Goal: Transaction & Acquisition: Obtain resource

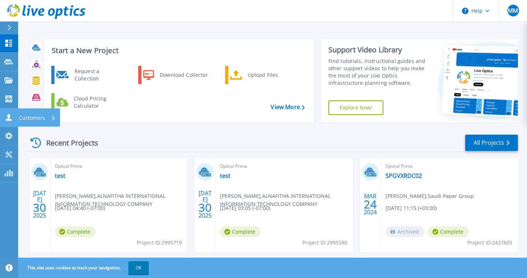
click at [40, 117] on p "Customers" at bounding box center [32, 117] width 26 height 19
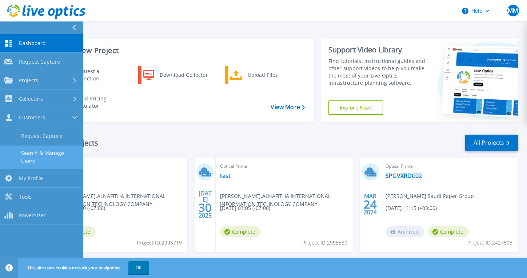
click at [58, 155] on link "Search & Manage Users" at bounding box center [41, 156] width 83 height 23
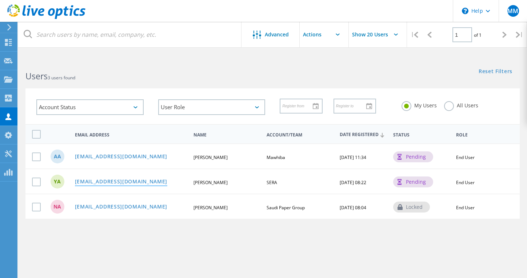
click at [115, 184] on link "Ymanezi@sera.gov.sa" at bounding box center [121, 182] width 93 height 6
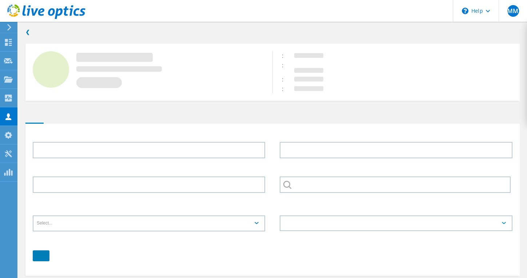
type input "Yousef"
type input "Alanezi"
type input "SERA"
type input "English"
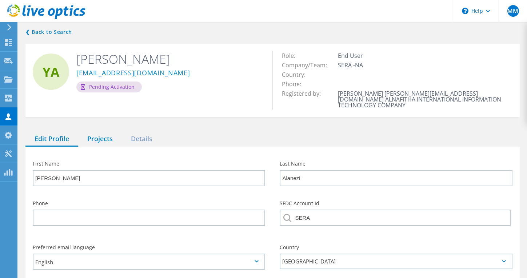
click at [100, 135] on div "Projects" at bounding box center [100, 139] width 44 height 15
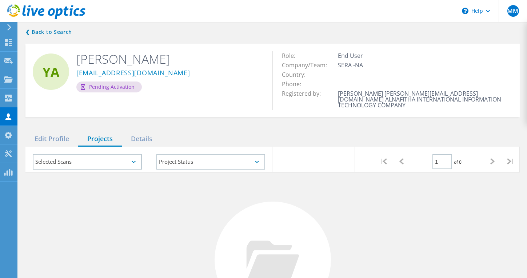
click at [120, 157] on div "Selected Scans" at bounding box center [87, 162] width 109 height 16
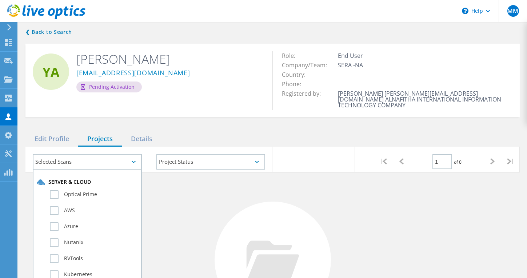
click at [120, 157] on div "Selected Scans" at bounding box center [87, 162] width 109 height 16
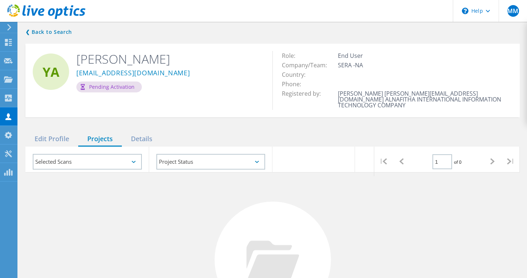
click at [163, 189] on div "No Projects Found Try refining your search." at bounding box center [272, 266] width 494 height 188
click at [31, 31] on link "❮ Back to Search" at bounding box center [50, 32] width 50 height 9
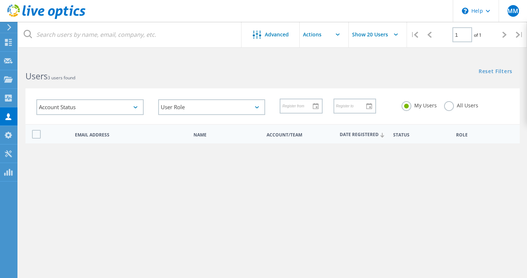
click at [326, 37] on input "text" at bounding box center [336, 34] width 73 height 25
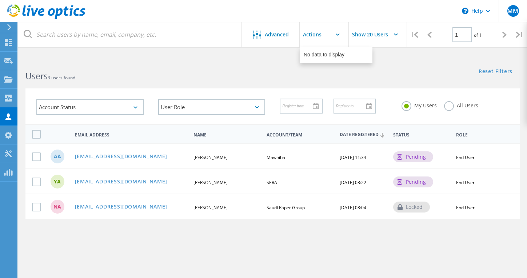
click at [326, 37] on input "text" at bounding box center [336, 34] width 73 height 25
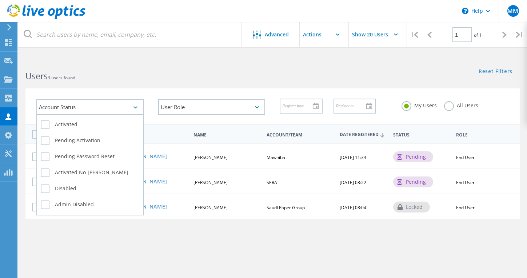
click at [97, 109] on div "Account Status" at bounding box center [89, 107] width 107 height 16
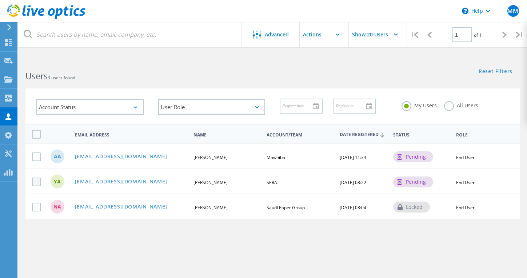
click at [37, 183] on label at bounding box center [38, 181] width 12 height 9
click at [0, 0] on input "checkbox" at bounding box center [0, 0] width 0 height 0
click at [315, 35] on input "text" at bounding box center [336, 34] width 73 height 25
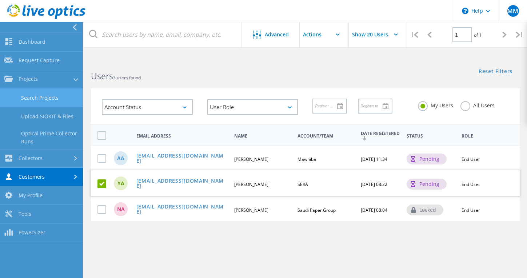
click at [53, 94] on link "Search Projects" at bounding box center [41, 98] width 83 height 19
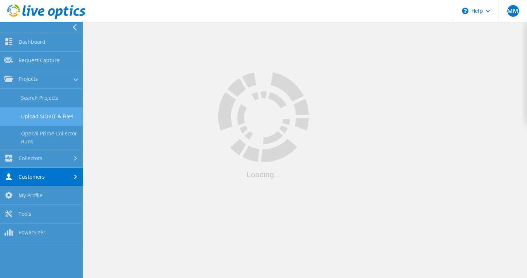
click at [47, 116] on link "Upload SIOKIT & Files" at bounding box center [41, 116] width 83 height 19
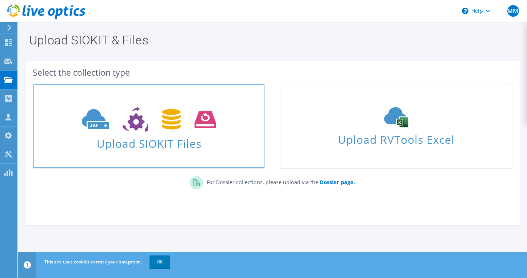
click at [149, 134] on span "Upload SIOKIT Files" at bounding box center [148, 141] width 231 height 16
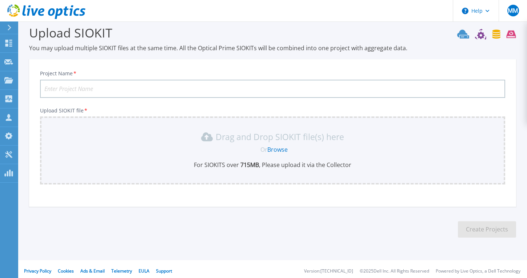
scroll to position [12, 0]
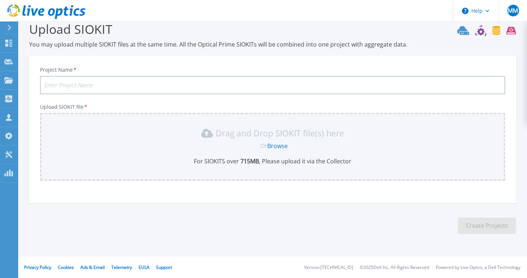
click at [149, 86] on input "Project Name *" at bounding box center [272, 85] width 465 height 18
type input "SERA"
click at [278, 144] on link "Browse" at bounding box center [277, 146] width 20 height 8
click at [8, 76] on link "Projects Projects" at bounding box center [9, 80] width 18 height 19
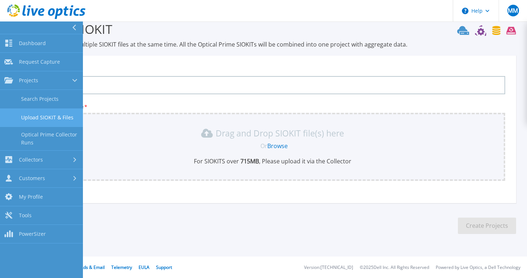
click at [42, 118] on link "Upload SIOKIT & Files" at bounding box center [41, 117] width 83 height 19
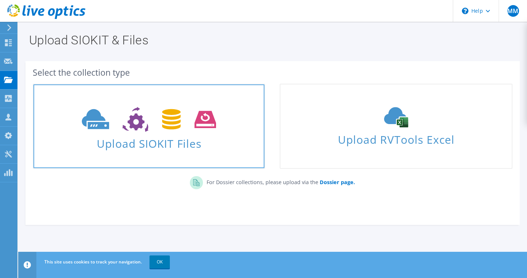
click at [124, 145] on span "Upload SIOKIT Files" at bounding box center [148, 141] width 231 height 16
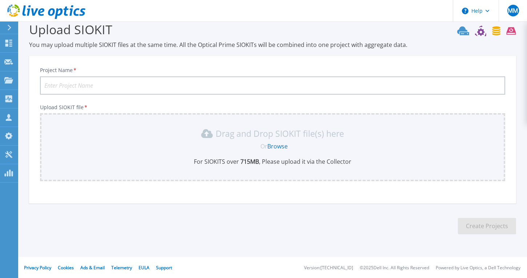
scroll to position [12, 0]
click at [121, 86] on input "Project Name *" at bounding box center [272, 85] width 465 height 18
type input "SERA VMware"
click at [271, 147] on link "Browse" at bounding box center [277, 146] width 20 height 8
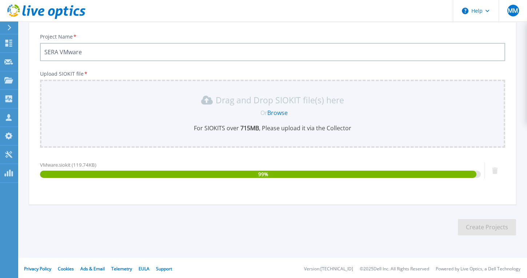
scroll to position [46, 0]
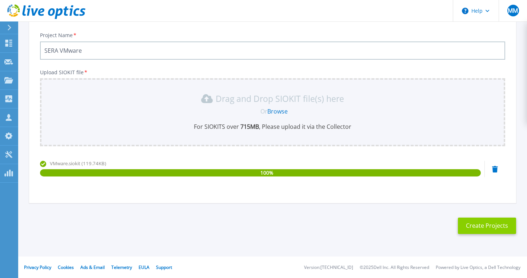
click at [477, 224] on button "Create Projects" at bounding box center [487, 225] width 58 height 16
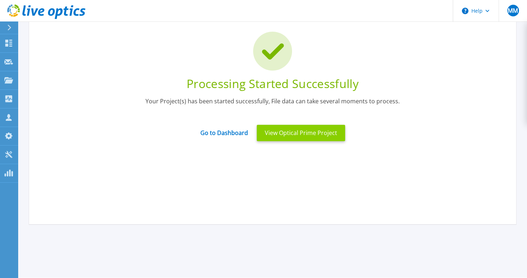
click at [297, 135] on button "View Optical Prime Project" at bounding box center [301, 133] width 88 height 16
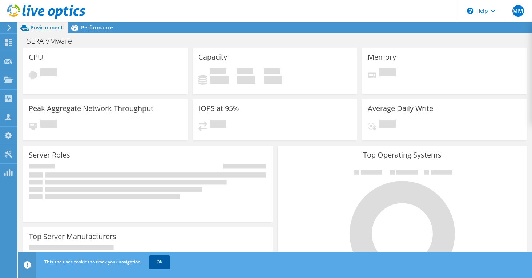
click at [155, 264] on link "OK" at bounding box center [159, 261] width 20 height 13
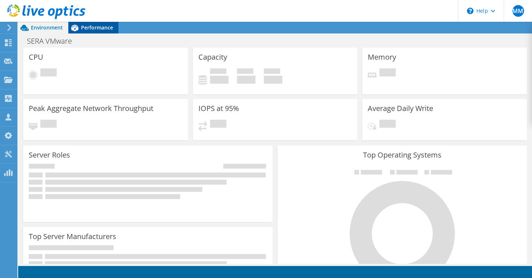
click at [99, 29] on span "Performance" at bounding box center [97, 27] width 32 height 7
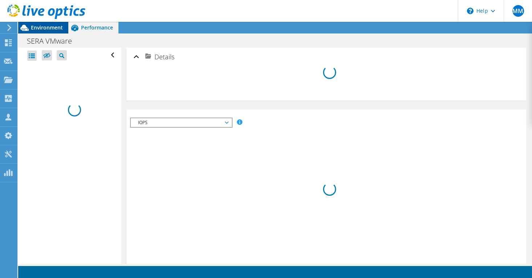
click at [52, 29] on span "Environment" at bounding box center [47, 27] width 32 height 7
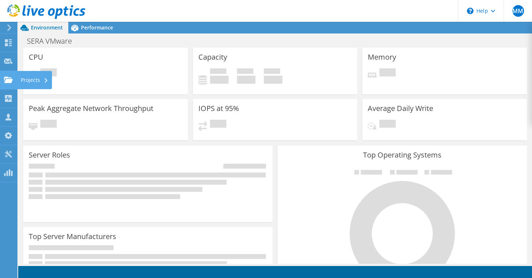
click at [31, 80] on div "Projects" at bounding box center [34, 80] width 35 height 18
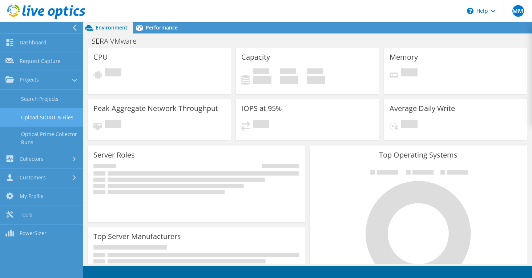
click at [37, 120] on link "Upload SIOKIT & Files" at bounding box center [41, 117] width 83 height 19
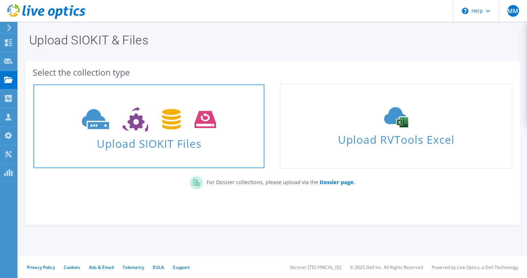
click at [155, 128] on icon at bounding box center [149, 119] width 134 height 25
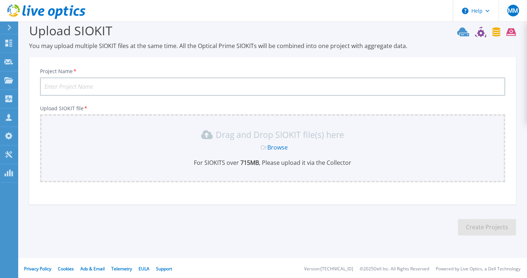
scroll to position [12, 0]
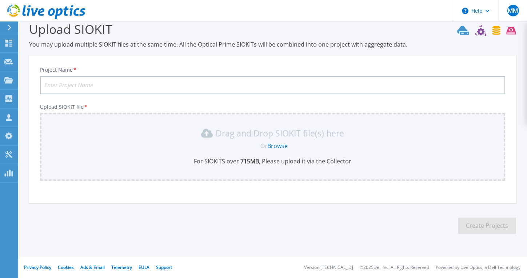
click at [125, 84] on input "Project Name *" at bounding box center [272, 85] width 465 height 18
type input "SERA OCI"
click at [277, 144] on link "Browse" at bounding box center [277, 146] width 20 height 8
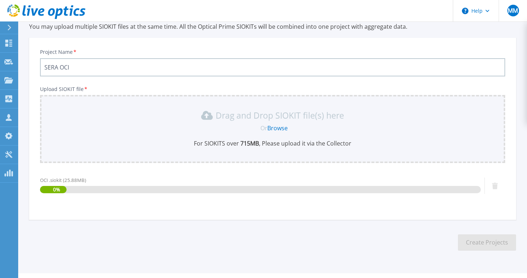
scroll to position [46, 0]
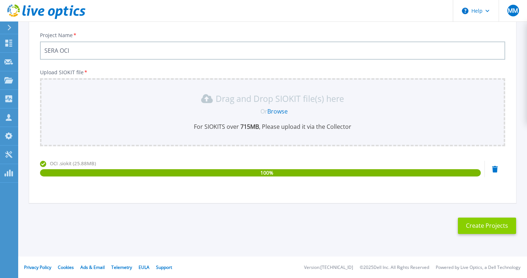
click at [496, 228] on button "Create Projects" at bounding box center [487, 225] width 58 height 16
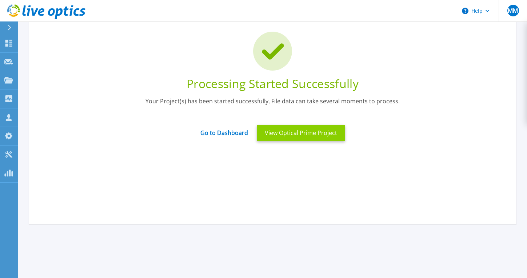
click at [288, 133] on button "View Optical Prime Project" at bounding box center [301, 133] width 88 height 16
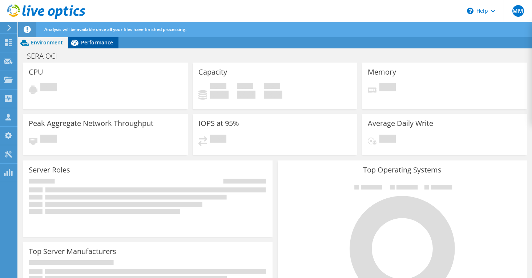
click at [106, 40] on span "Performance" at bounding box center [97, 42] width 32 height 7
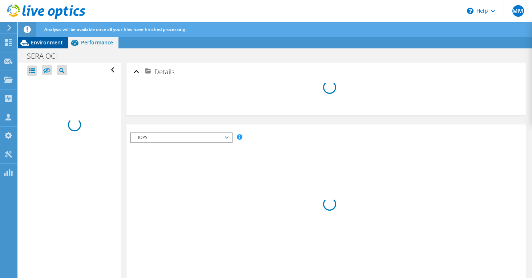
click at [43, 47] on div "Environment" at bounding box center [43, 43] width 50 height 12
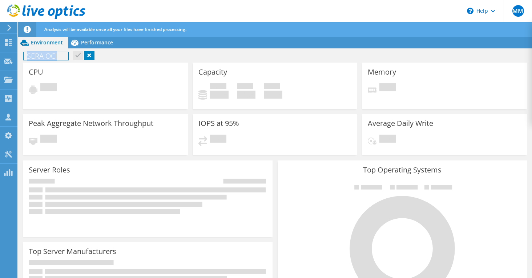
drag, startPoint x: 28, startPoint y: 56, endPoint x: 58, endPoint y: 57, distance: 30.2
click at [58, 57] on h1 "SERA OCI" at bounding box center [46, 56] width 45 height 8
click at [12, 81] on icon at bounding box center [8, 79] width 9 height 7
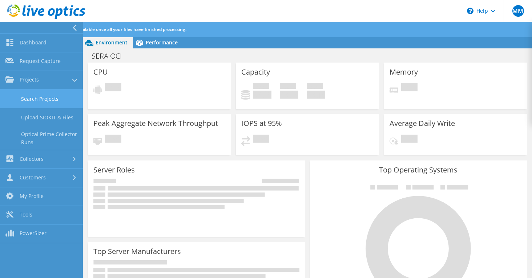
click at [55, 103] on link "Search Projects" at bounding box center [41, 98] width 83 height 19
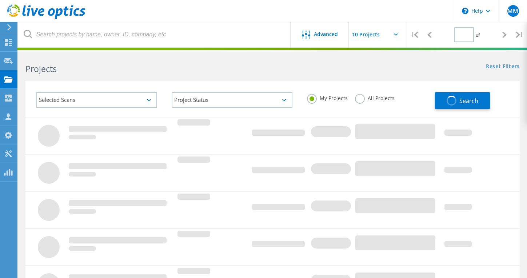
type input "1"
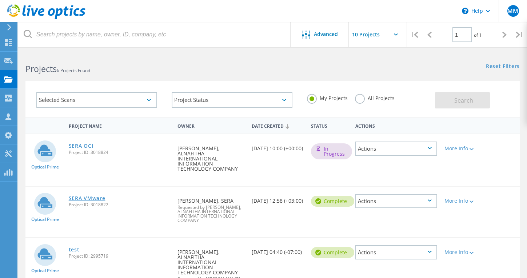
click at [86, 196] on link "SERA VMware" at bounding box center [87, 198] width 37 height 5
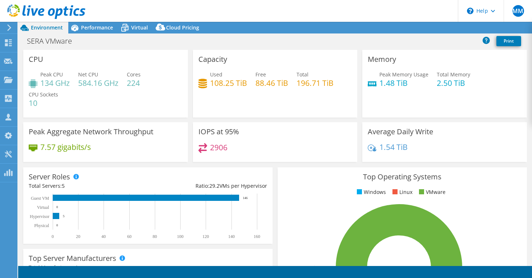
select select "USD"
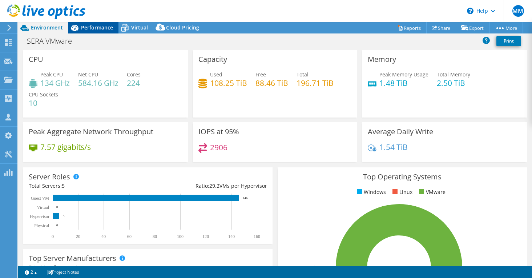
click at [101, 24] on span "Performance" at bounding box center [97, 27] width 32 height 7
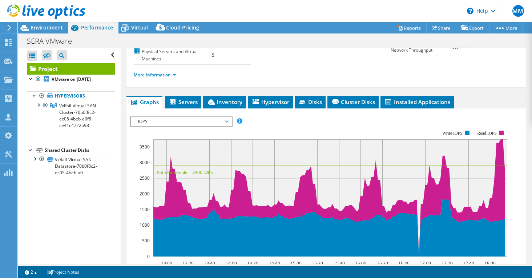
scroll to position [109, 0]
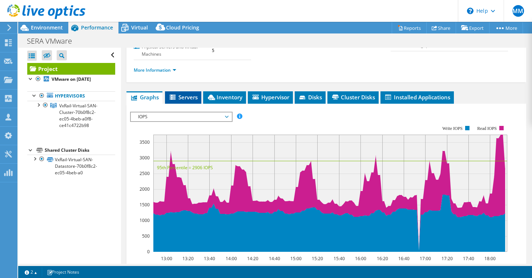
click at [192, 95] on span "Servers" at bounding box center [183, 96] width 29 height 7
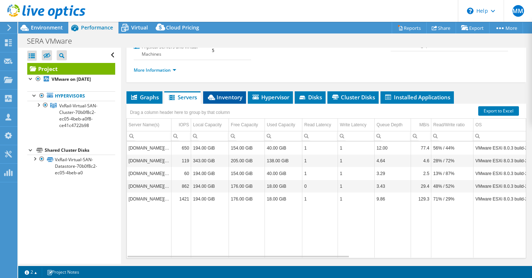
click at [224, 94] on span "Inventory" at bounding box center [225, 96] width 36 height 7
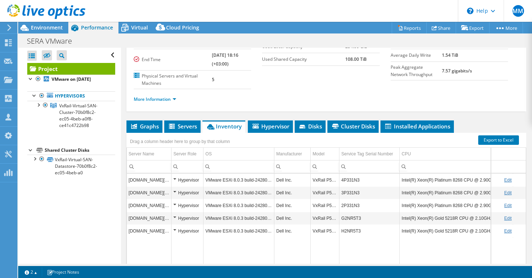
scroll to position [73, 0]
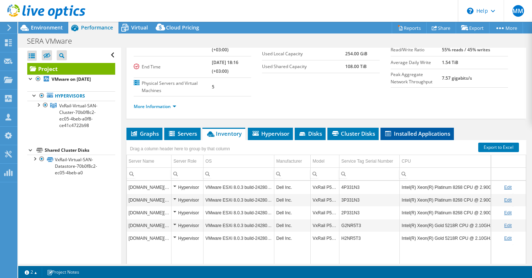
click at [412, 135] on span "Installed Applications" at bounding box center [417, 133] width 66 height 7
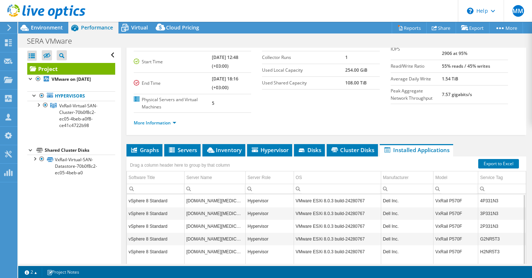
scroll to position [0, 0]
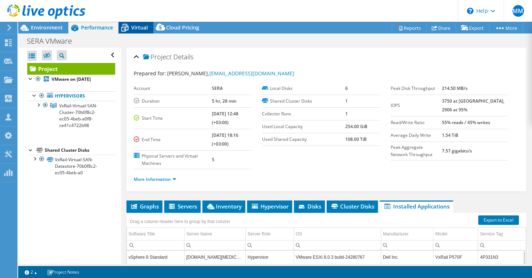
click at [129, 28] on icon at bounding box center [125, 27] width 13 height 13
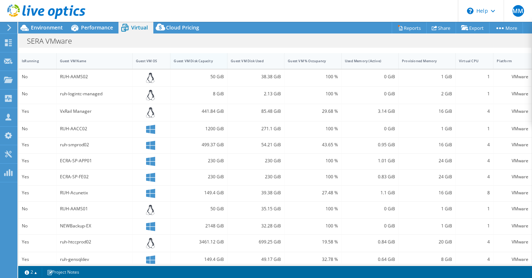
scroll to position [109, 0]
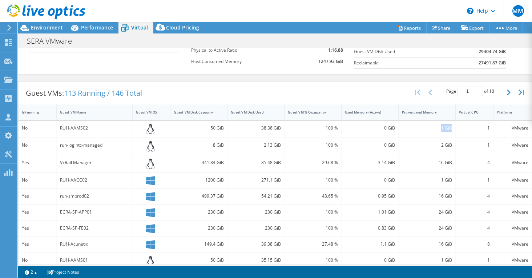
drag, startPoint x: 437, startPoint y: 125, endPoint x: 448, endPoint y: 126, distance: 10.9
click at [448, 126] on div "1 GiB" at bounding box center [427, 128] width 50 height 8
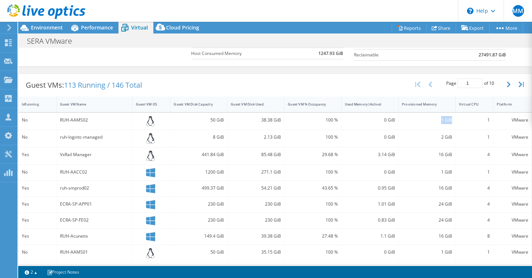
scroll to position [0, 0]
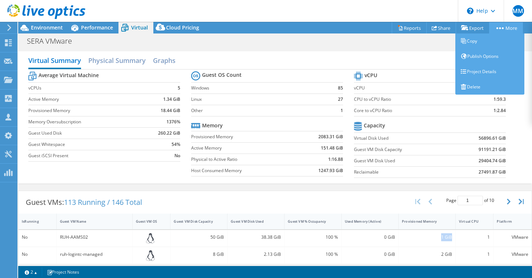
click at [497, 28] on circle at bounding box center [498, 28] width 2 height 2
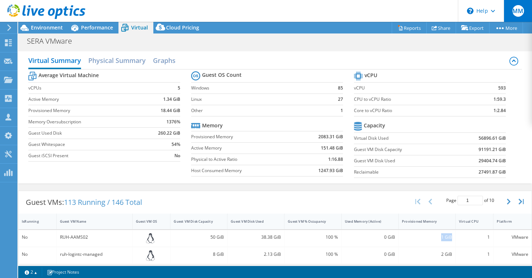
click at [524, 11] on span "MM" at bounding box center [519, 11] width 12 height 12
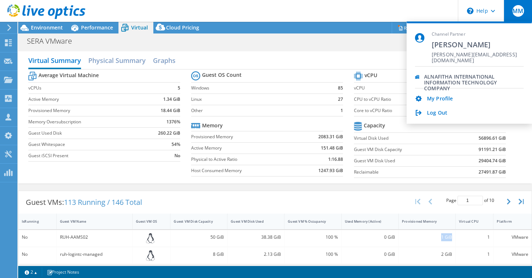
click at [522, 11] on span "MM" at bounding box center [519, 11] width 12 height 12
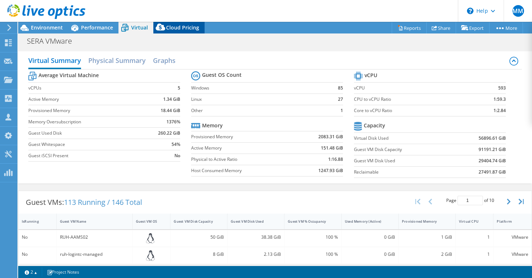
click at [168, 26] on span "Cloud Pricing" at bounding box center [182, 27] width 33 height 7
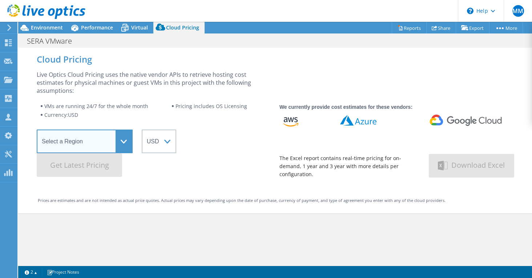
click at [126, 143] on select "Select a Region Asia Pacific (Hong Kong) Asia Pacific (Mumbai) Asia Pacific (Se…" at bounding box center [85, 141] width 96 height 24
select select "EULondon"
click at [37, 129] on select "Select a Region Asia Pacific (Hong Kong) Asia Pacific (Mumbai) Asia Pacific (Se…" at bounding box center [85, 141] width 96 height 24
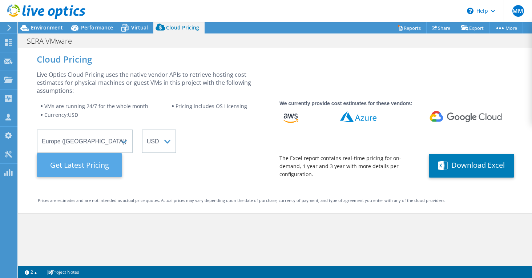
click at [96, 165] on Latest "Get Latest Pricing" at bounding box center [79, 165] width 85 height 24
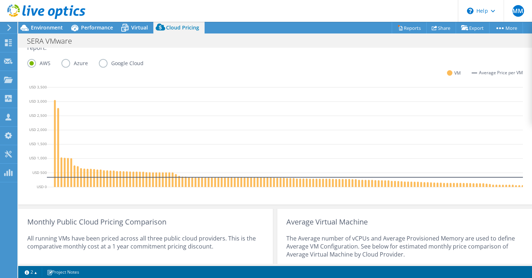
scroll to position [182, 0]
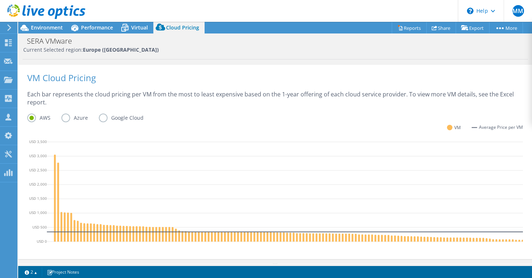
click at [71, 114] on label "Azure" at bounding box center [79, 117] width 37 height 9
click at [0, 0] on input "Azure" at bounding box center [0, 0] width 0 height 0
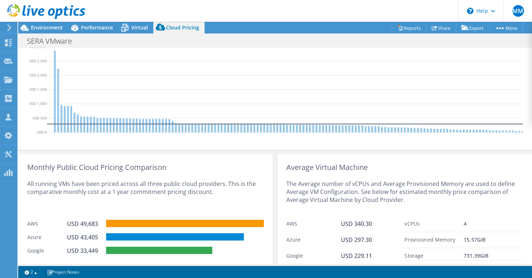
scroll to position [322, 0]
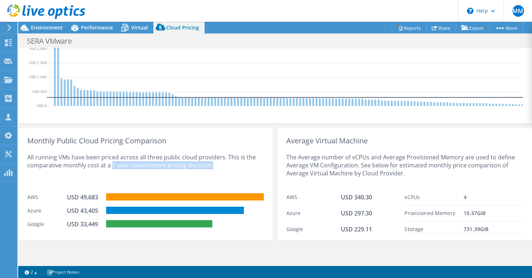
drag, startPoint x: 111, startPoint y: 165, endPoint x: 228, endPoint y: 169, distance: 117.2
click at [228, 169] on div "All running VMs have been priced across all three public cloud providers. This …" at bounding box center [145, 167] width 237 height 45
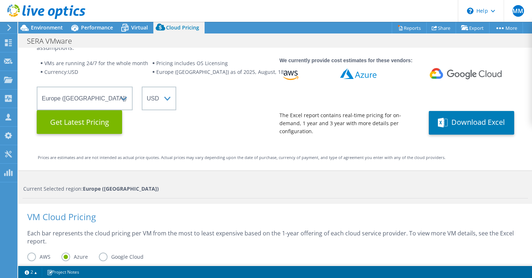
scroll to position [0, 0]
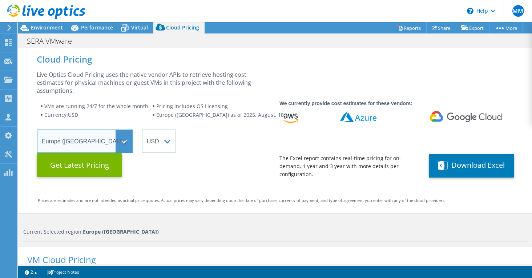
click at [130, 143] on select "Select a Region Asia Pacific (Hong Kong) Asia Pacific (Mumbai) Asia Pacific (Se…" at bounding box center [85, 141] width 96 height 24
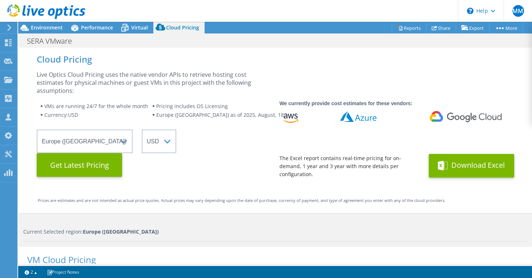
click at [439, 162] on icon at bounding box center [443, 165] width 10 height 9
click at [22, 81] on div "Projects" at bounding box center [34, 80] width 35 height 18
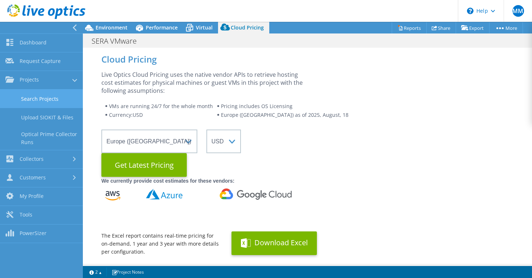
click at [51, 100] on link "Search Projects" at bounding box center [41, 98] width 83 height 19
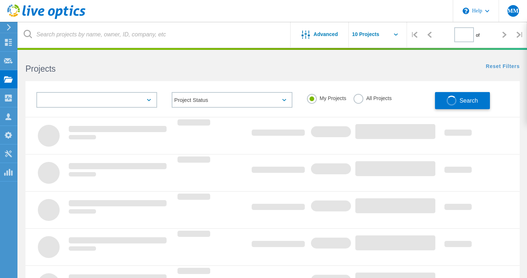
type input "1"
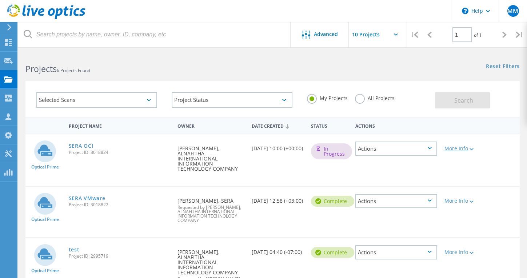
click at [473, 149] on icon at bounding box center [471, 149] width 4 height 2
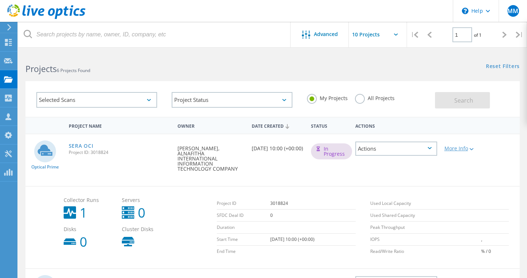
click at [473, 149] on icon at bounding box center [471, 149] width 4 height 2
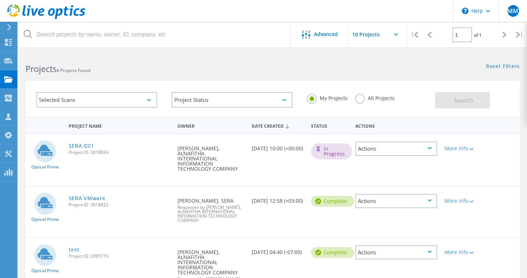
click at [410, 148] on div "Actions" at bounding box center [396, 148] width 82 height 14
click at [500, 148] on div "Optical Prime SERA OCI Project ID: 3018824 Requested By [PERSON_NAME], ALNAFITH…" at bounding box center [272, 160] width 494 height 52
click at [145, 93] on div "Selected Scans" at bounding box center [96, 100] width 121 height 16
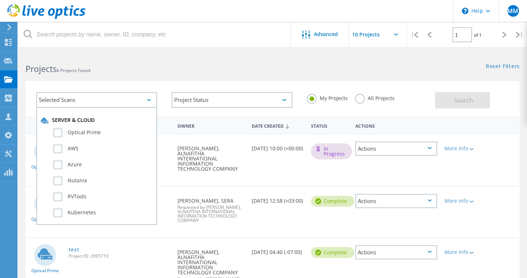
click at [144, 97] on div "Selected Scans" at bounding box center [96, 100] width 121 height 16
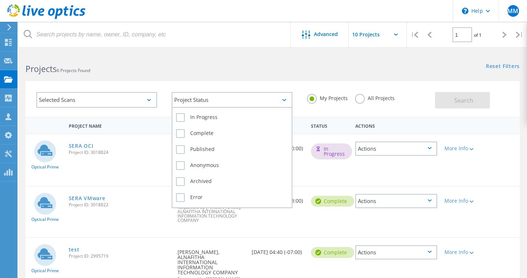
click at [191, 96] on div "Project Status" at bounding box center [232, 100] width 121 height 16
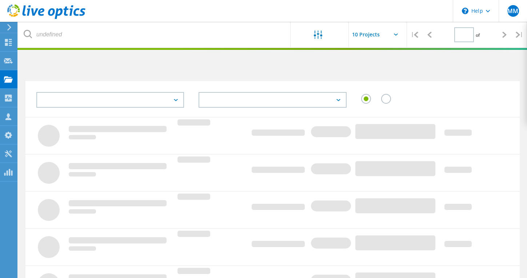
type input "1"
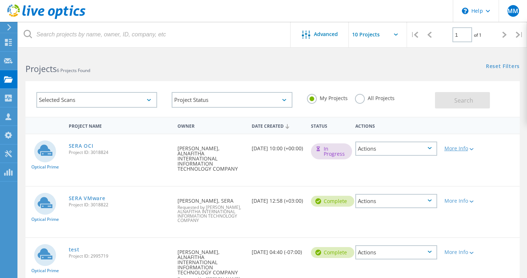
click at [473, 149] on icon at bounding box center [471, 149] width 4 height 2
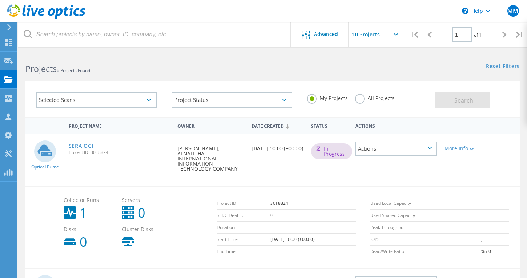
click at [473, 149] on icon at bounding box center [471, 149] width 4 height 2
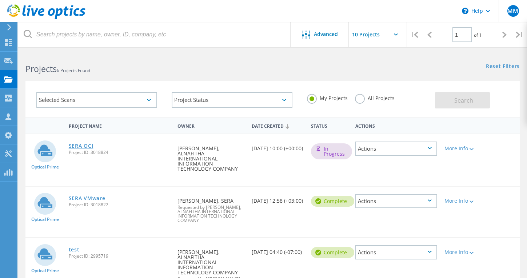
click at [88, 147] on link "SERA OCI" at bounding box center [81, 145] width 25 height 5
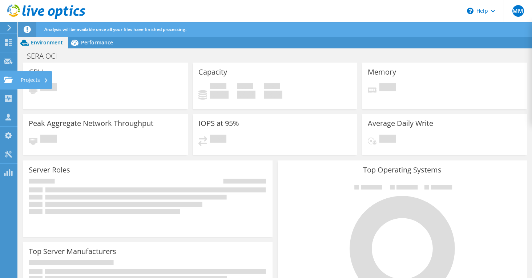
click at [30, 81] on div "Projects" at bounding box center [34, 80] width 35 height 18
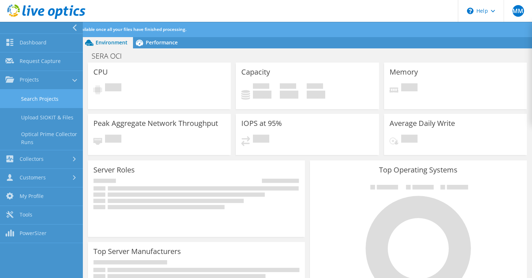
click at [48, 97] on link "Search Projects" at bounding box center [41, 98] width 83 height 19
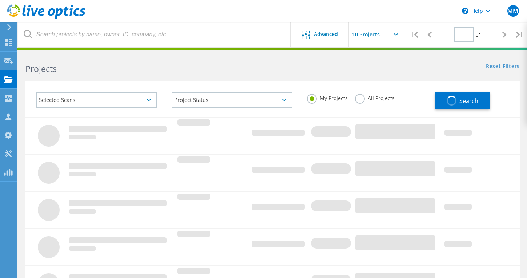
type input "1"
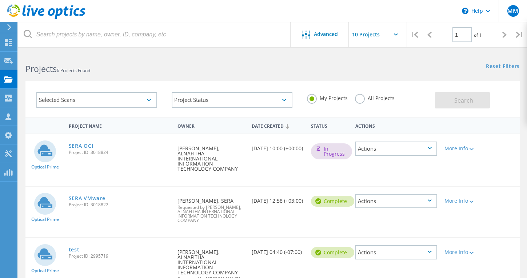
click at [396, 35] on icon at bounding box center [396, 34] width 4 height 2
click at [396, 33] on icon at bounding box center [396, 34] width 4 height 2
click at [374, 36] on input "text" at bounding box center [385, 34] width 73 height 25
click at [387, 35] on input "text" at bounding box center [385, 34] width 73 height 25
click at [373, 33] on input "text" at bounding box center [385, 34] width 73 height 25
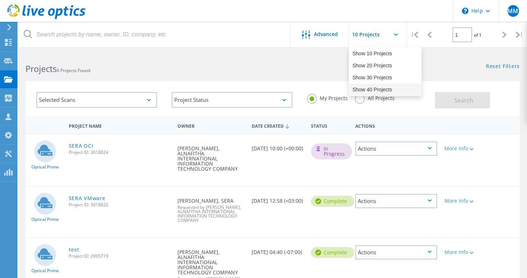
click at [364, 90] on div "Show 40 Projects" at bounding box center [385, 90] width 72 height 12
type input "Show 40 Projects"
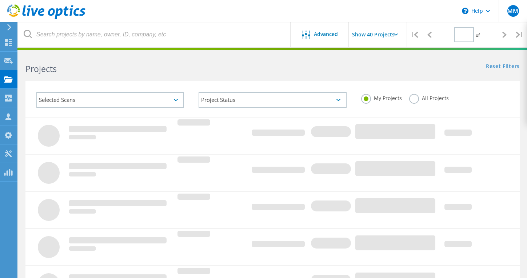
type input "1"
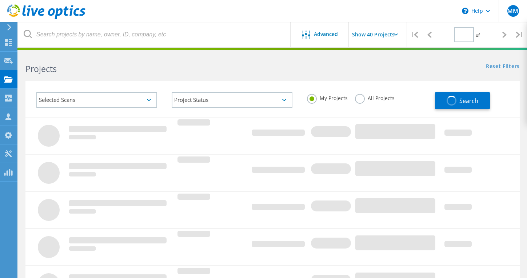
type input "1"
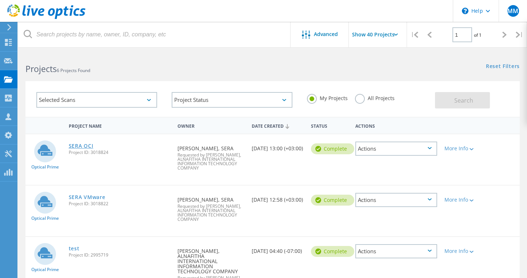
click at [80, 147] on link "SERA OCI" at bounding box center [81, 145] width 25 height 5
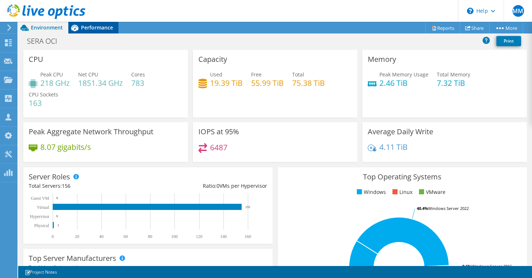
click at [92, 22] on div "Performance" at bounding box center [93, 28] width 50 height 12
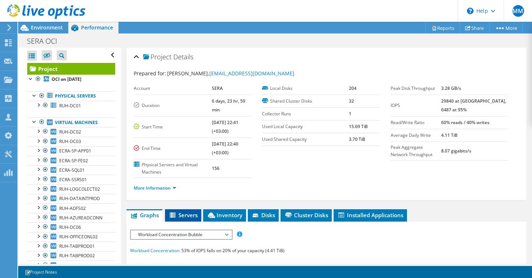
click at [181, 211] on span "Servers" at bounding box center [183, 214] width 29 height 7
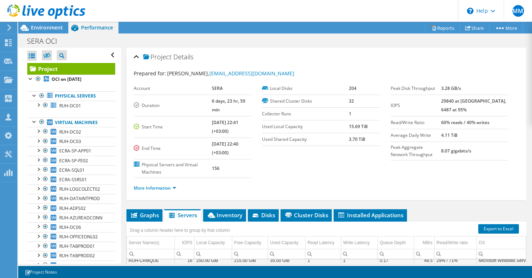
scroll to position [175, 0]
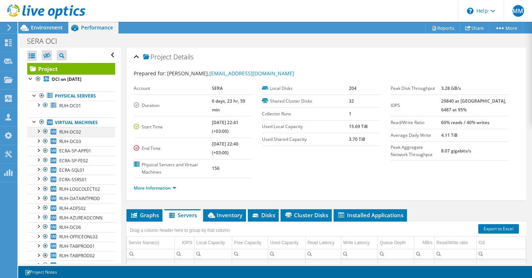
click at [36, 131] on div at bounding box center [38, 130] width 7 height 7
click at [38, 142] on div at bounding box center [38, 140] width 7 height 7
click at [37, 150] on div at bounding box center [38, 149] width 7 height 7
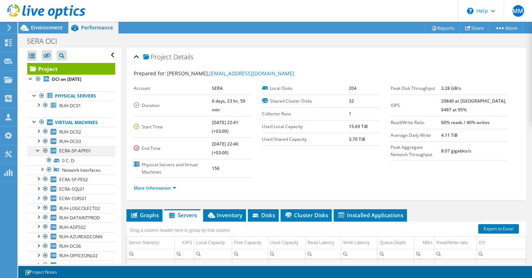
click at [37, 150] on div at bounding box center [38, 149] width 7 height 7
click at [39, 159] on div at bounding box center [38, 159] width 7 height 7
click at [38, 159] on div at bounding box center [38, 159] width 7 height 7
click at [39, 169] on div at bounding box center [38, 168] width 7 height 7
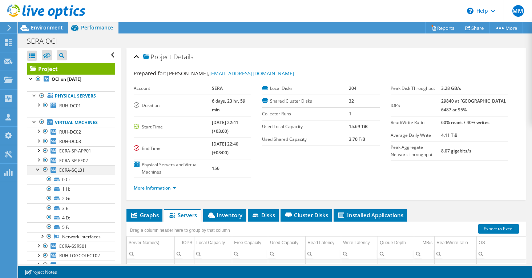
click at [39, 169] on div at bounding box center [38, 168] width 7 height 7
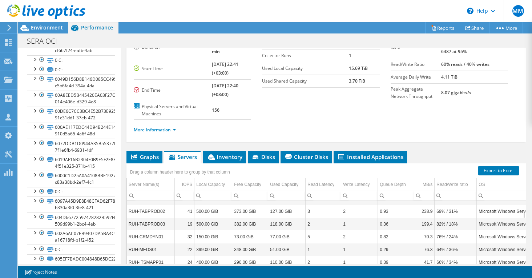
scroll to position [1818, 0]
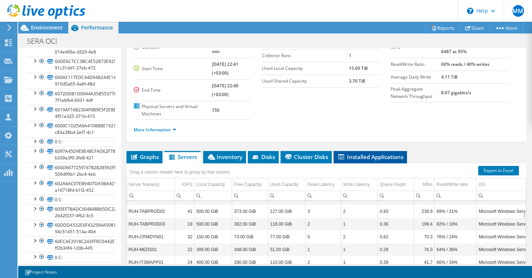
click at [362, 153] on span "Installed Applications" at bounding box center [370, 156] width 66 height 7
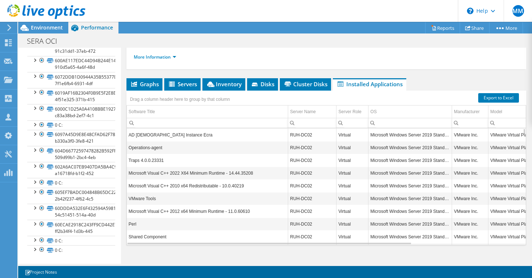
scroll to position [1859, 0]
click at [435, 28] on link "Reports" at bounding box center [442, 27] width 35 height 11
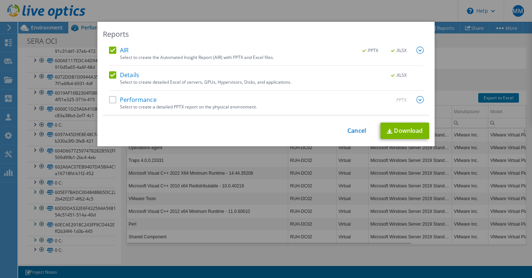
click at [159, 105] on div "Select to create a detailed PPTX report on the physical environment." at bounding box center [272, 106] width 304 height 5
click at [133, 103] on label "Performance" at bounding box center [133, 99] width 48 height 7
click at [0, 0] on input "Performance" at bounding box center [0, 0] width 0 height 0
click at [129, 101] on label "Performance" at bounding box center [133, 99] width 48 height 7
click at [0, 0] on input "Performance" at bounding box center [0, 0] width 0 height 0
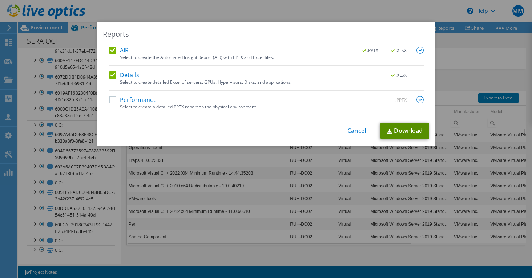
click at [406, 130] on link "Download" at bounding box center [405, 131] width 49 height 16
